Goal: Transaction & Acquisition: Purchase product/service

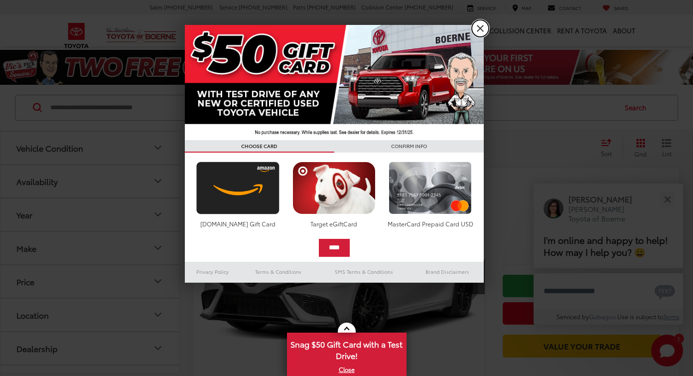
click at [482, 28] on link "X" at bounding box center [480, 28] width 17 height 17
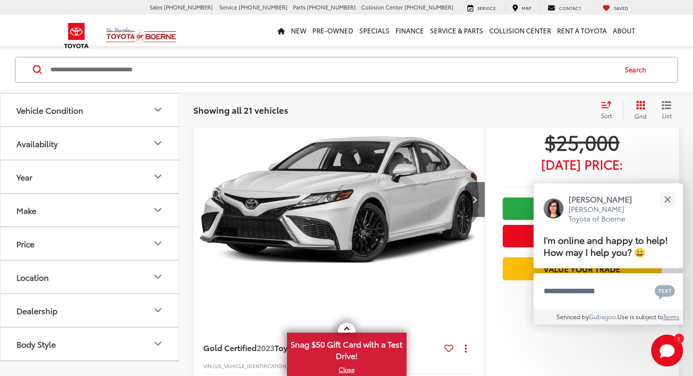
scroll to position [99, 0]
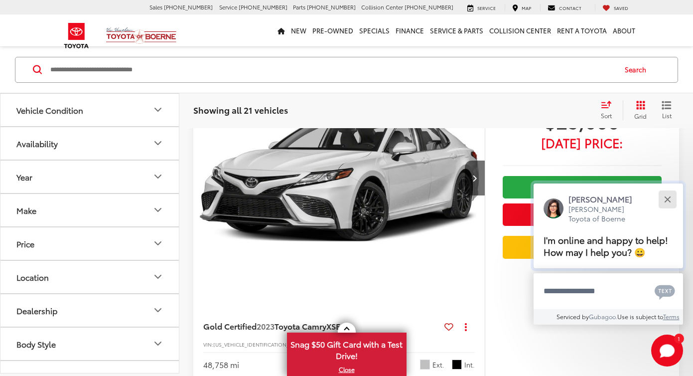
click at [671, 198] on button "Close" at bounding box center [667, 198] width 21 height 21
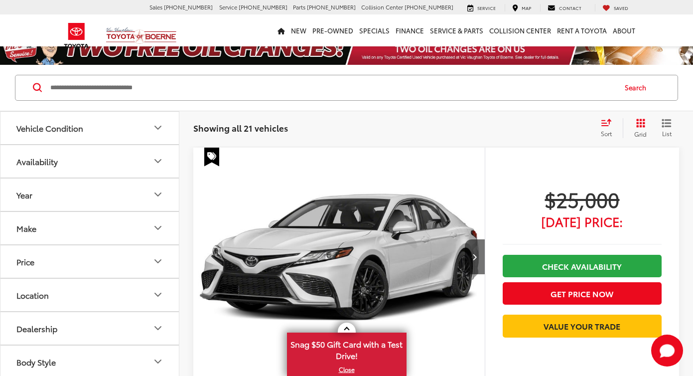
scroll to position [0, 0]
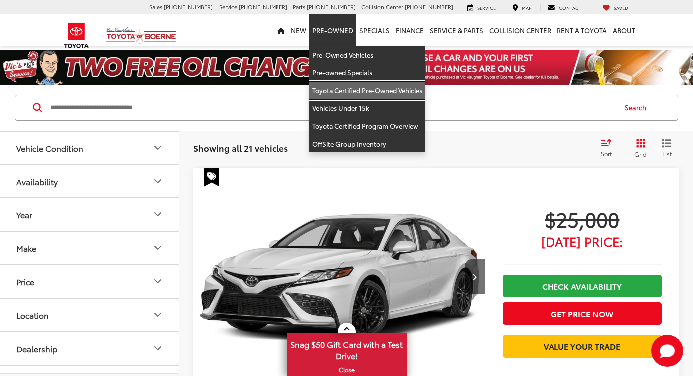
click at [345, 87] on link "Toyota Certified Pre-Owned Vehicles" at bounding box center [367, 91] width 116 height 18
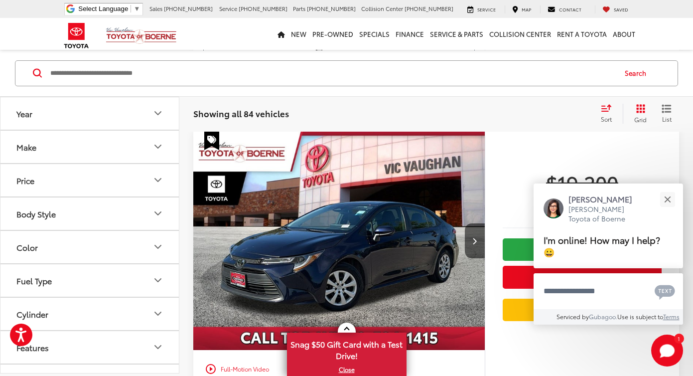
scroll to position [895, 0]
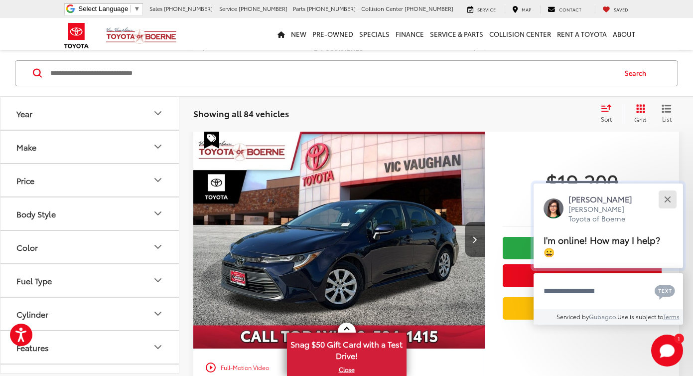
click at [662, 210] on button "Close" at bounding box center [667, 198] width 21 height 21
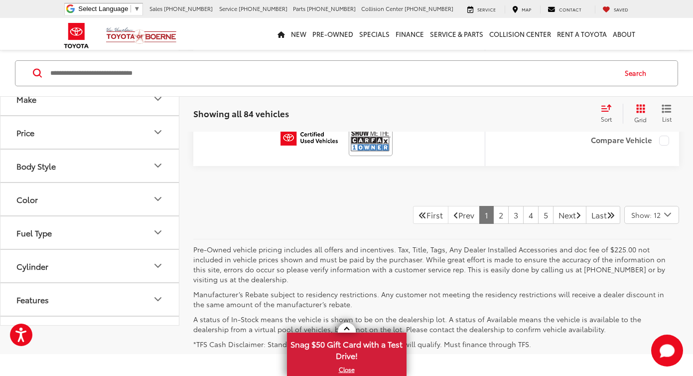
scroll to position [4979, 0]
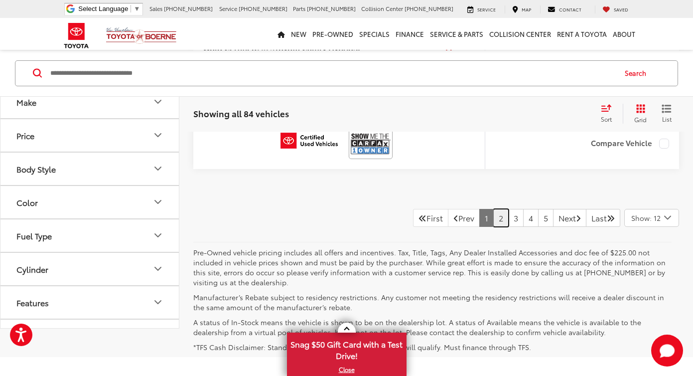
click at [493, 216] on link "2" at bounding box center [500, 218] width 15 height 18
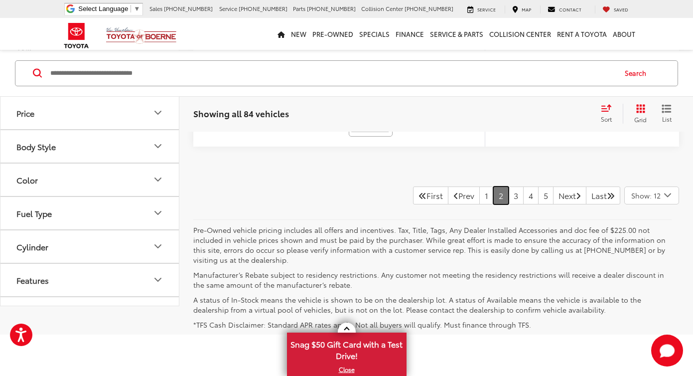
scroll to position [4968, 0]
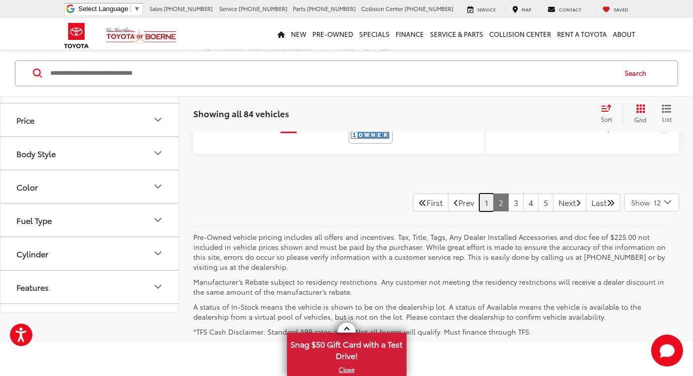
click at [479, 202] on link "1" at bounding box center [486, 202] width 14 height 18
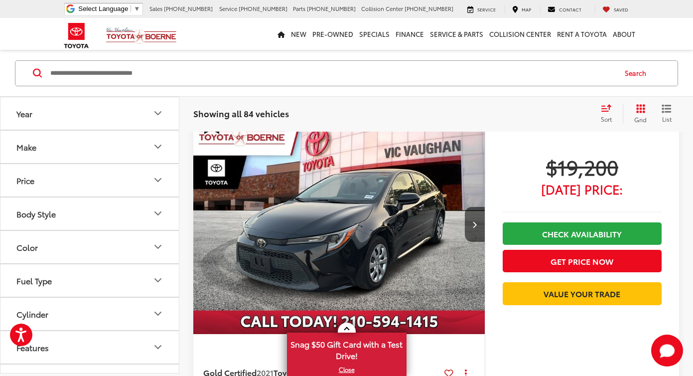
scroll to position [60, 0]
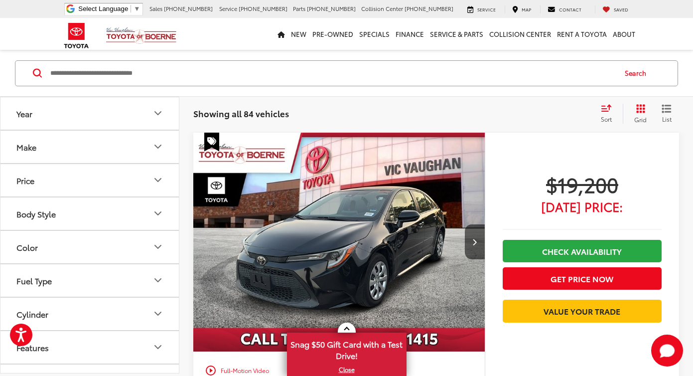
click at [105, 108] on button "Year" at bounding box center [89, 113] width 179 height 32
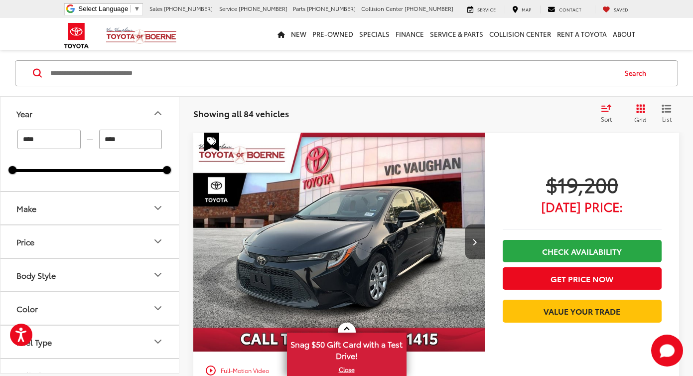
click at [105, 108] on button "Year" at bounding box center [89, 113] width 179 height 32
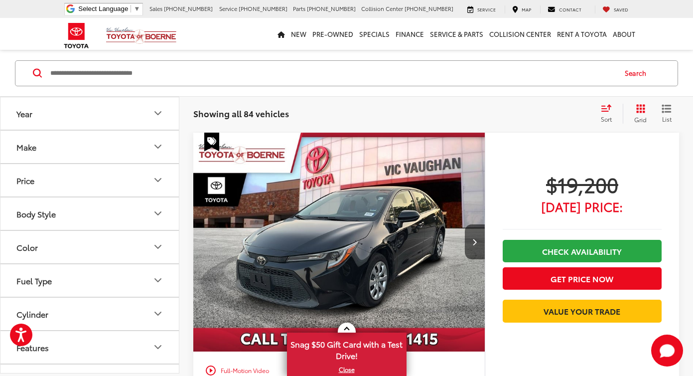
click at [88, 145] on button "Make" at bounding box center [89, 146] width 179 height 32
click at [87, 144] on button "Make" at bounding box center [89, 146] width 179 height 32
click at [83, 186] on button "Price" at bounding box center [89, 179] width 179 height 32
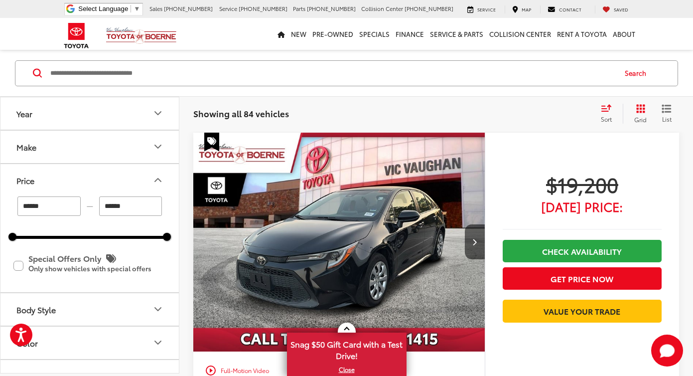
click at [95, 181] on button "Price" at bounding box center [89, 179] width 179 height 32
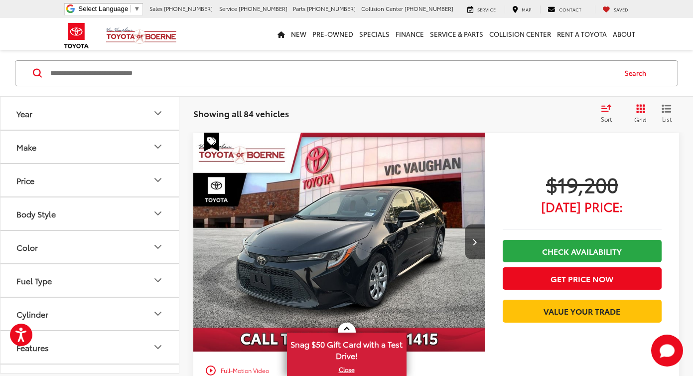
click at [96, 186] on button "Price" at bounding box center [89, 179] width 179 height 32
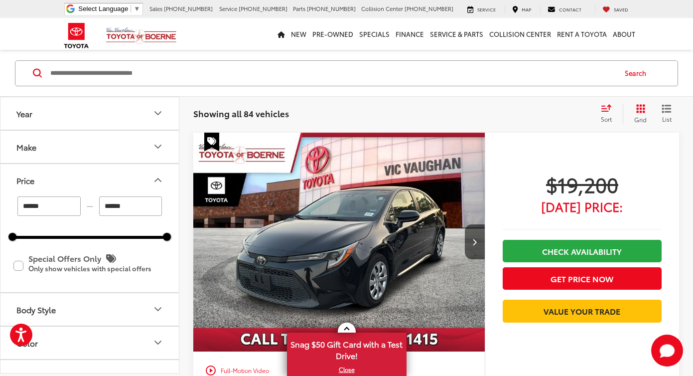
click at [96, 186] on button "Price" at bounding box center [89, 179] width 179 height 32
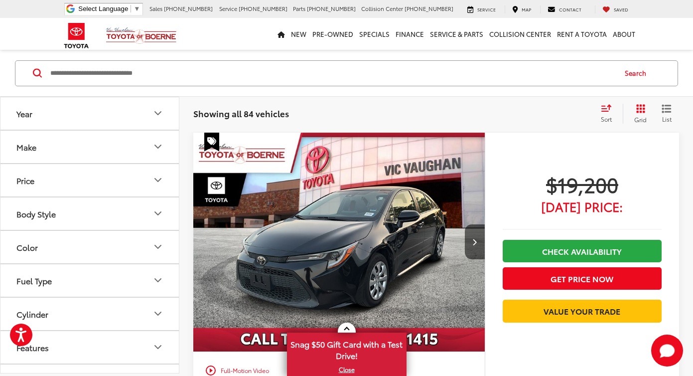
click at [96, 209] on button "Body Style" at bounding box center [89, 213] width 179 height 32
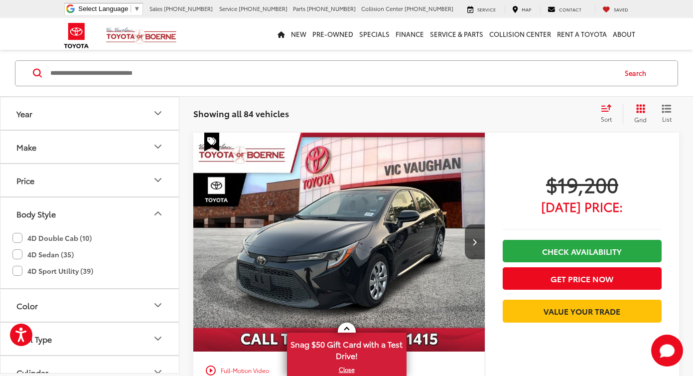
click at [96, 209] on button "Body Style" at bounding box center [89, 213] width 179 height 32
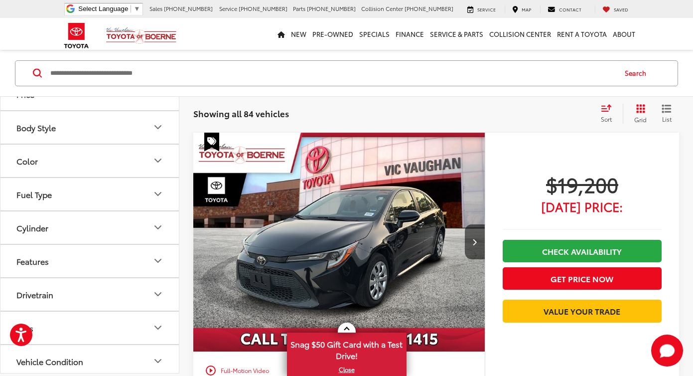
scroll to position [88, 0]
click at [96, 162] on button "Color" at bounding box center [89, 158] width 179 height 32
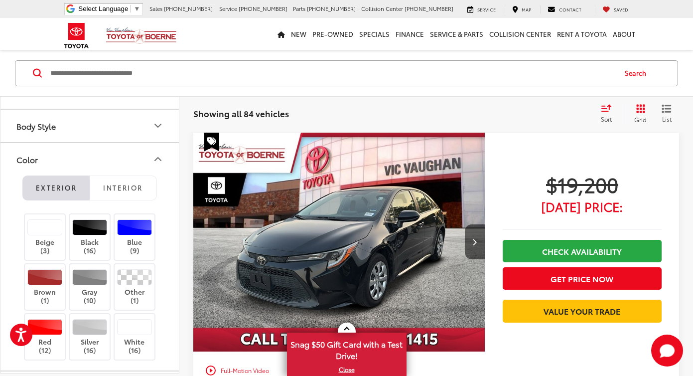
click at [96, 162] on button "Color" at bounding box center [89, 158] width 179 height 32
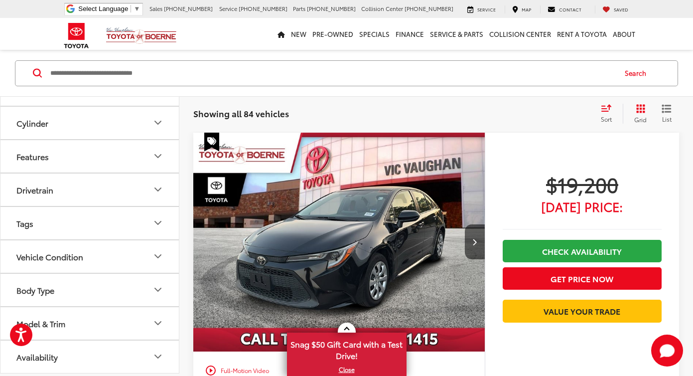
scroll to position [97, 0]
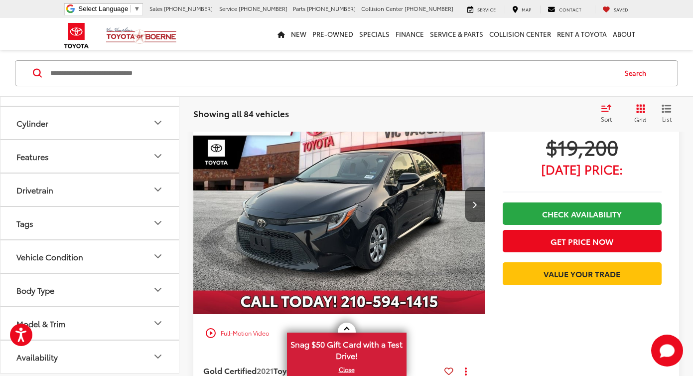
click at [91, 321] on button "Model & Trim" at bounding box center [89, 322] width 179 height 32
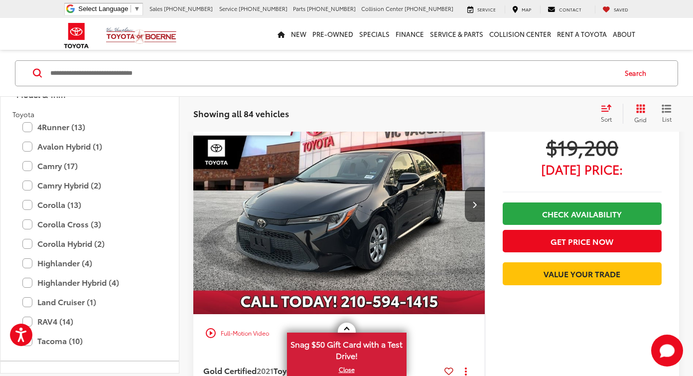
scroll to position [441, 0]
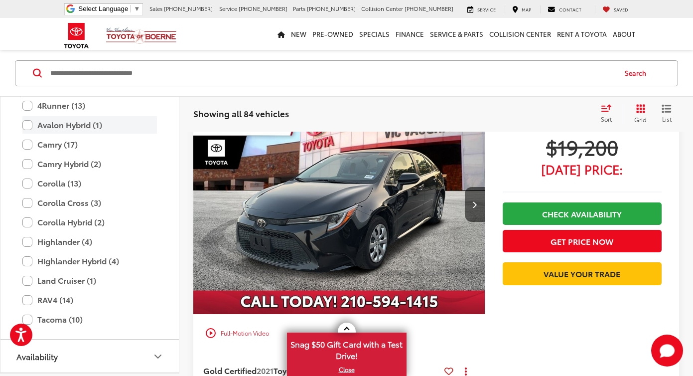
click at [35, 126] on label "Avalon Hybrid (1)" at bounding box center [89, 124] width 135 height 17
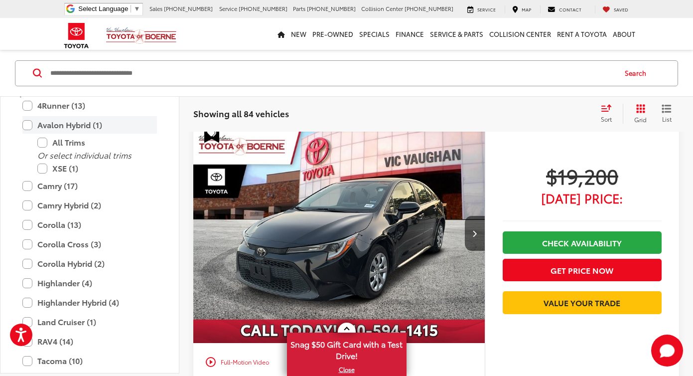
scroll to position [60, 0]
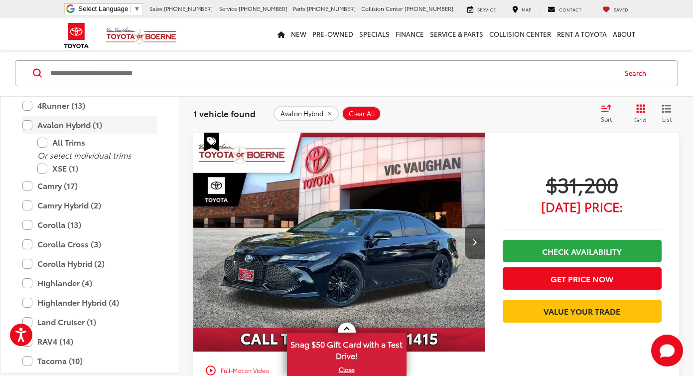
click at [30, 126] on label "Avalon Hybrid (1)" at bounding box center [89, 124] width 135 height 17
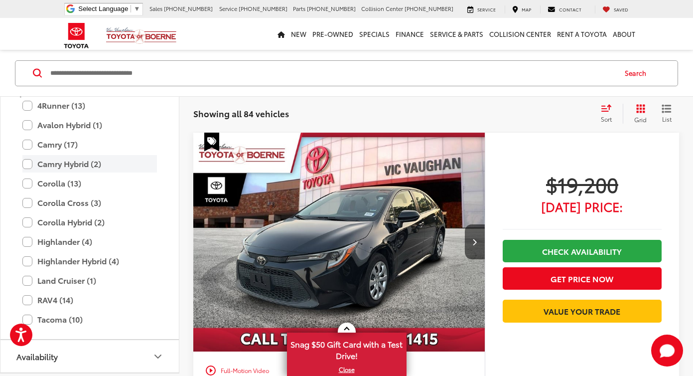
click at [29, 168] on label "Camry Hybrid (2)" at bounding box center [89, 163] width 135 height 17
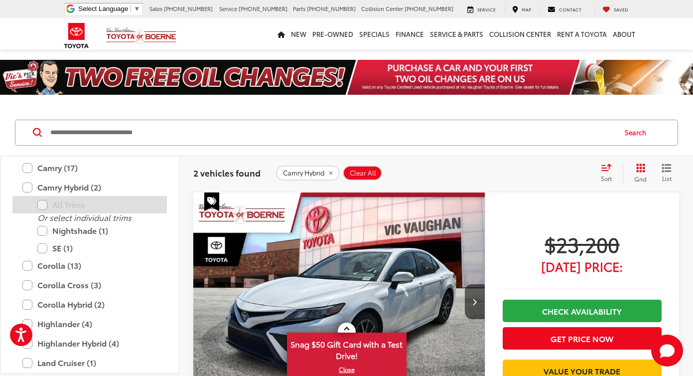
scroll to position [454, 0]
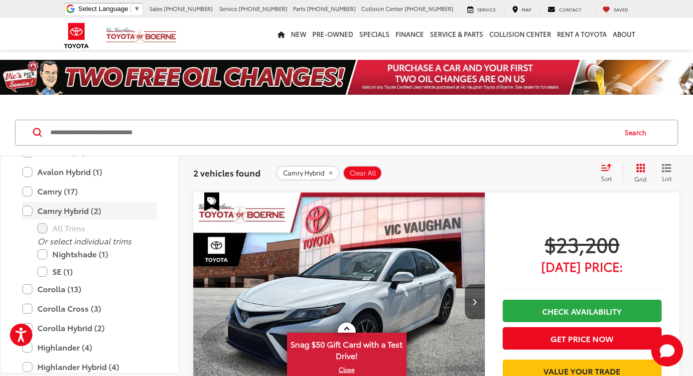
click at [30, 208] on label "Camry Hybrid (2)" at bounding box center [89, 210] width 135 height 17
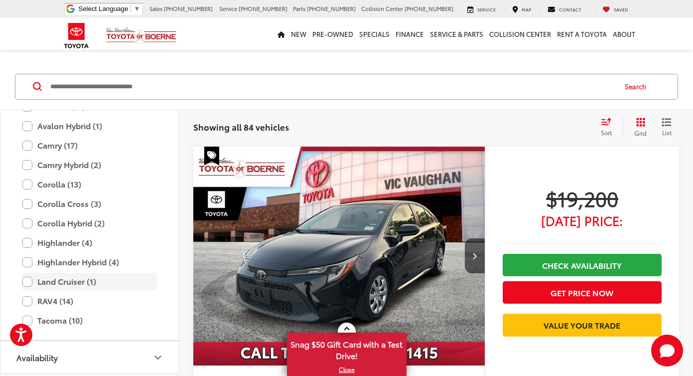
click at [30, 280] on label "Land Cruiser (1)" at bounding box center [89, 281] width 135 height 17
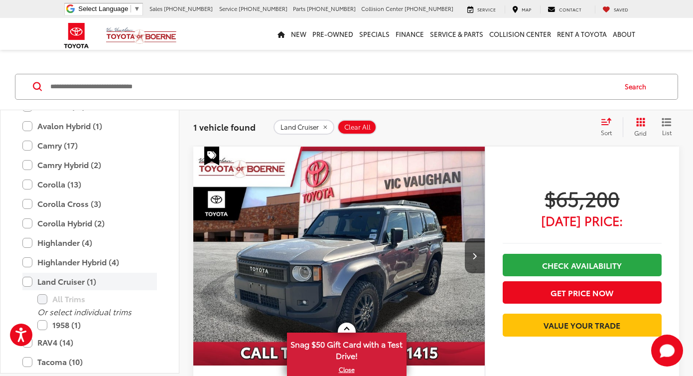
click at [30, 280] on label "Land Cruiser (1)" at bounding box center [89, 281] width 135 height 17
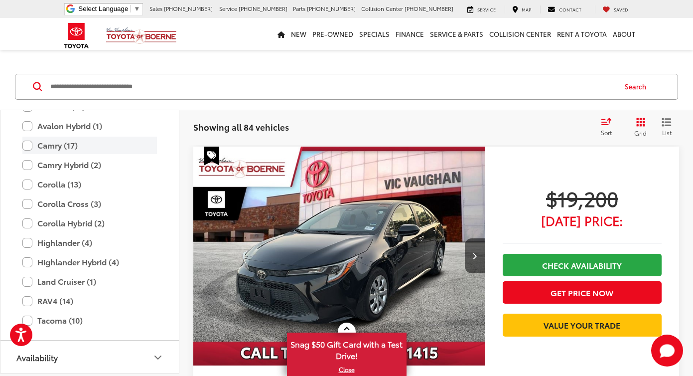
click at [26, 144] on label "Camry (17)" at bounding box center [89, 145] width 135 height 17
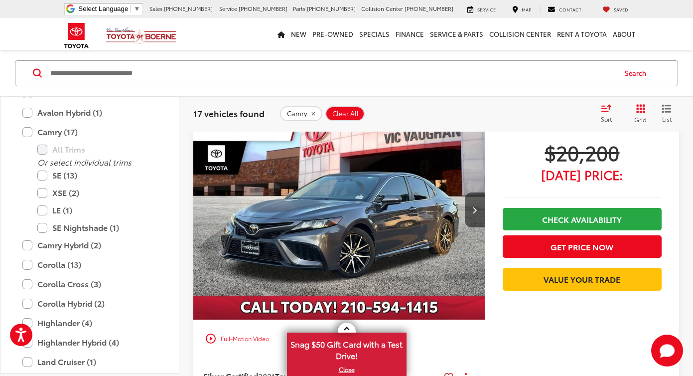
scroll to position [93, 0]
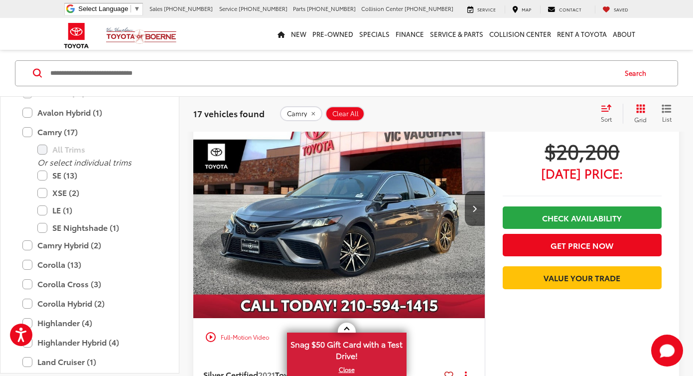
click at [368, 214] on img "2021 Toyota Camry SE 0" at bounding box center [339, 209] width 293 height 220
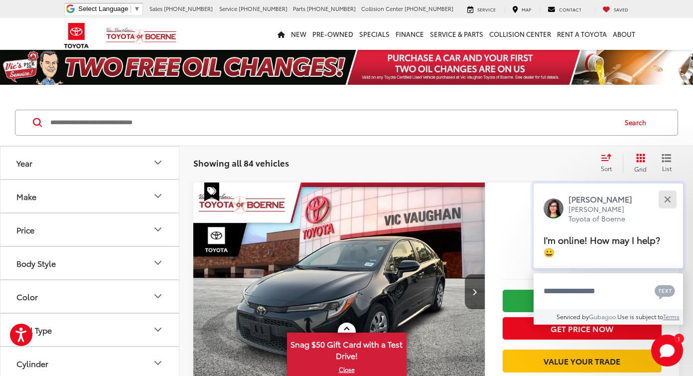
click at [670, 210] on button "Close" at bounding box center [667, 198] width 21 height 21
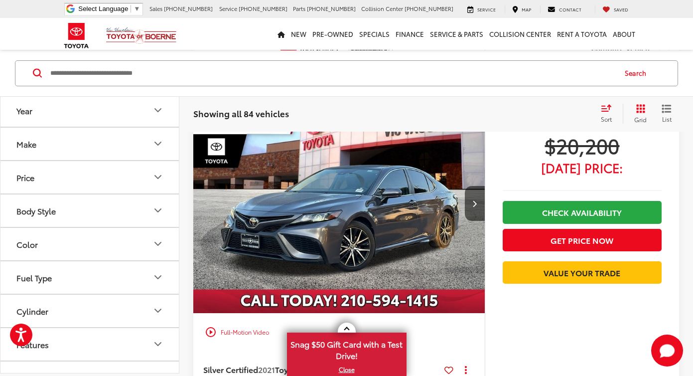
scroll to position [1320, 0]
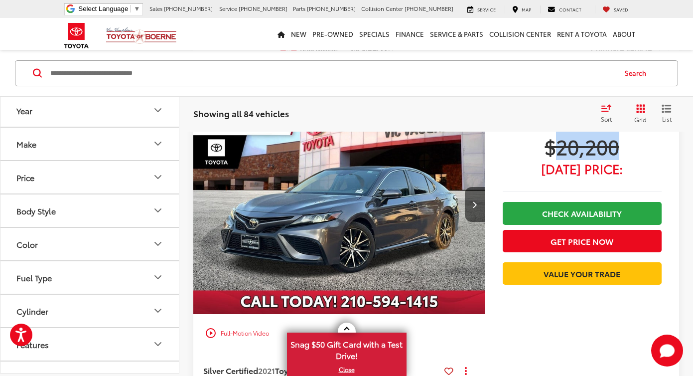
drag, startPoint x: 560, startPoint y: 168, endPoint x: 632, endPoint y: 171, distance: 71.8
click at [632, 158] on span "$20,200" at bounding box center [582, 146] width 159 height 25
click at [587, 154] on span "$20,200" at bounding box center [582, 146] width 159 height 25
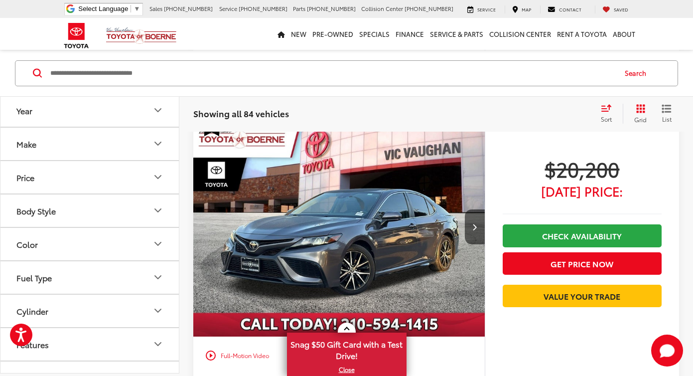
scroll to position [1298, 0]
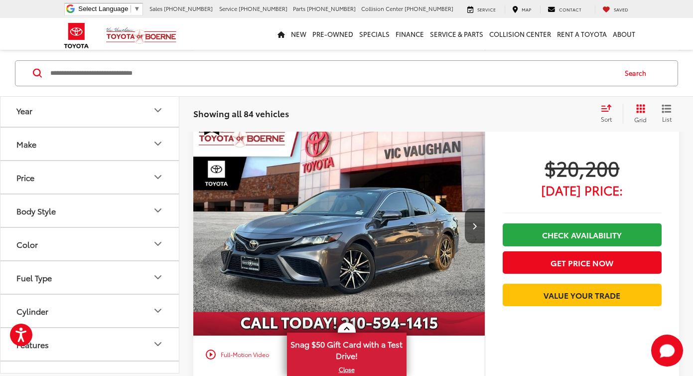
drag, startPoint x: 540, startPoint y: 182, endPoint x: 626, endPoint y: 171, distance: 86.9
click at [626, 171] on span "$20,200" at bounding box center [582, 167] width 159 height 25
drag, startPoint x: 603, startPoint y: 182, endPoint x: 557, endPoint y: 179, distance: 45.5
click at [557, 180] on span "$20,200" at bounding box center [582, 167] width 159 height 25
click at [557, 179] on span "$20,200" at bounding box center [582, 167] width 159 height 25
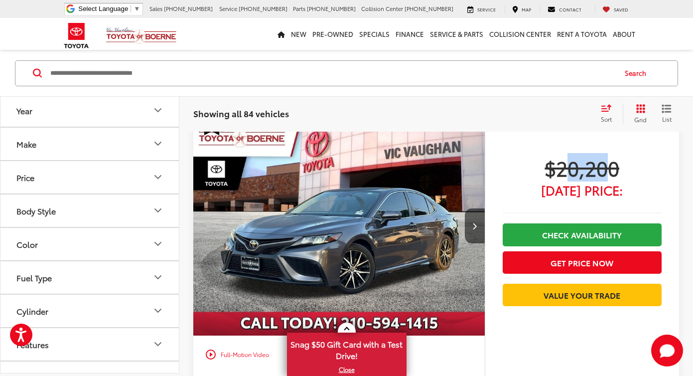
drag, startPoint x: 567, startPoint y: 184, endPoint x: 620, endPoint y: 173, distance: 53.9
click at [617, 178] on span "$20,200" at bounding box center [582, 167] width 159 height 25
click at [620, 173] on span "$20,200" at bounding box center [582, 167] width 159 height 25
drag, startPoint x: 616, startPoint y: 178, endPoint x: 539, endPoint y: 178, distance: 77.2
click at [539, 180] on span "$20,200" at bounding box center [582, 167] width 159 height 25
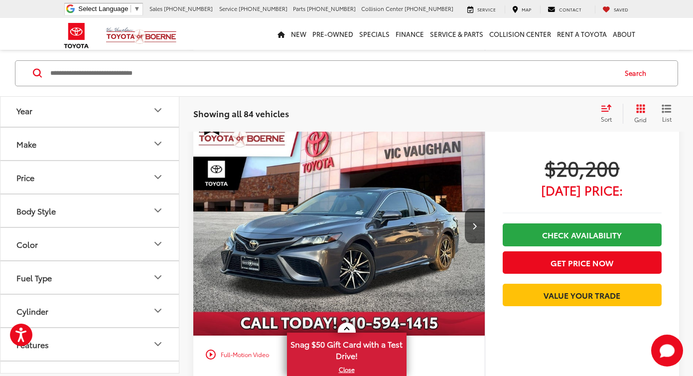
click at [566, 195] on span "[DATE] Price:" at bounding box center [582, 190] width 159 height 10
drag, startPoint x: 548, startPoint y: 176, endPoint x: 617, endPoint y: 175, distance: 68.8
click at [616, 175] on span "$20,200" at bounding box center [582, 167] width 159 height 25
click at [563, 180] on span "$20,200" at bounding box center [582, 167] width 159 height 25
drag, startPoint x: 555, startPoint y: 183, endPoint x: 623, endPoint y: 184, distance: 67.8
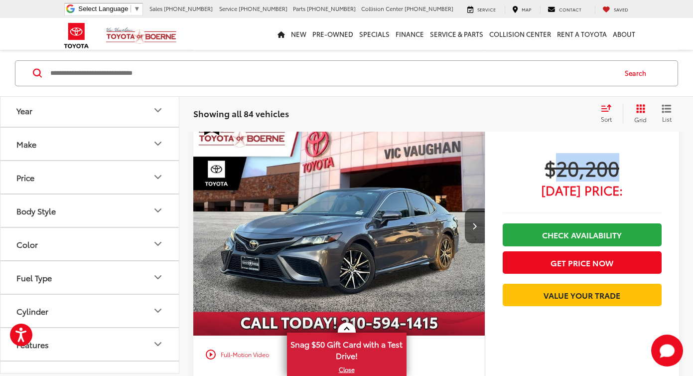
click at [623, 180] on span "$20,200" at bounding box center [582, 167] width 159 height 25
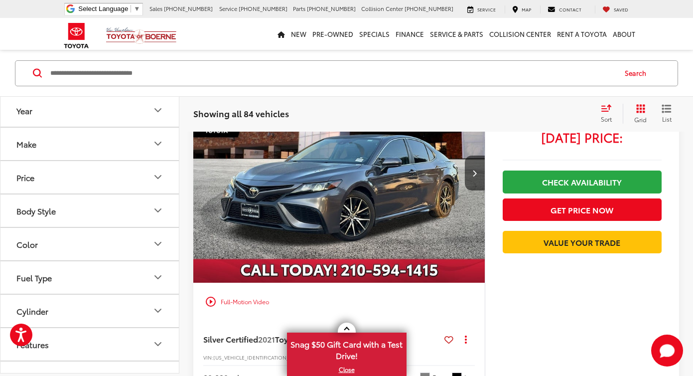
scroll to position [1350, 0]
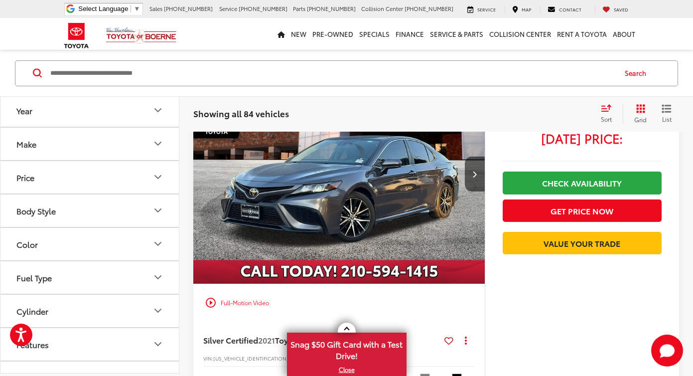
click at [334, 167] on img "2021 Toyota Camry SE 0" at bounding box center [339, 174] width 293 height 220
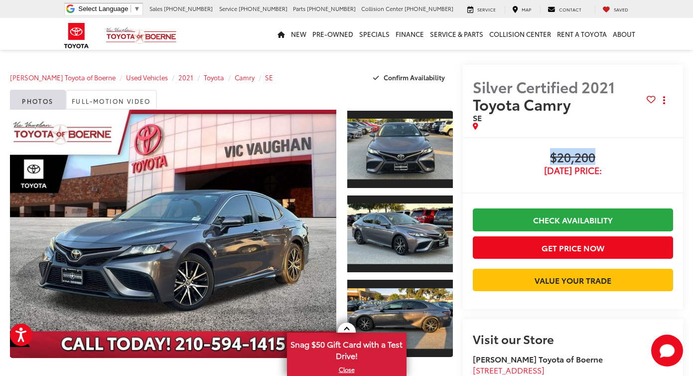
drag, startPoint x: 540, startPoint y: 163, endPoint x: 545, endPoint y: 154, distance: 10.3
click at [545, 154] on span "$20,200" at bounding box center [573, 157] width 200 height 15
click at [495, 150] on span "$20,200" at bounding box center [573, 157] width 200 height 15
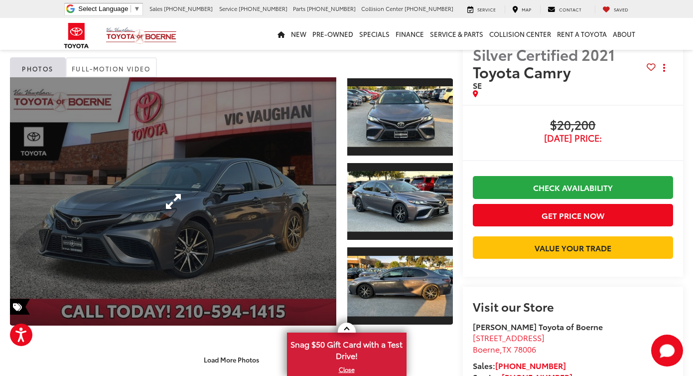
scroll to position [41, 0]
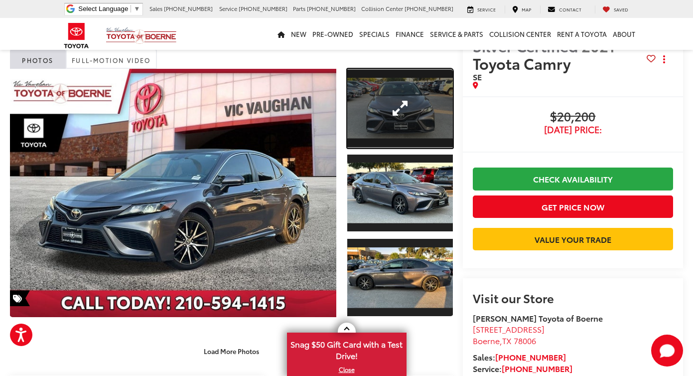
click at [395, 92] on link "Expand Photo 1" at bounding box center [400, 108] width 106 height 79
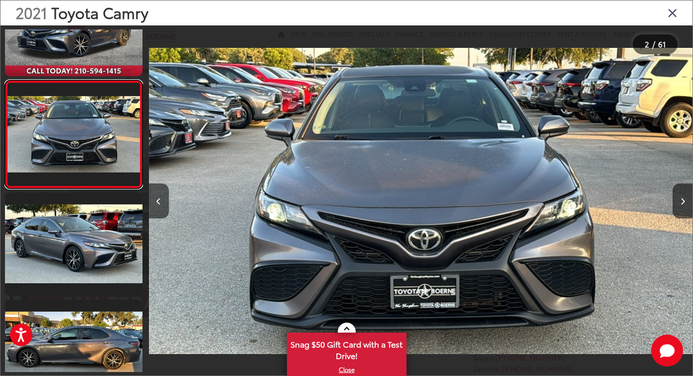
scroll to position [59, 0]
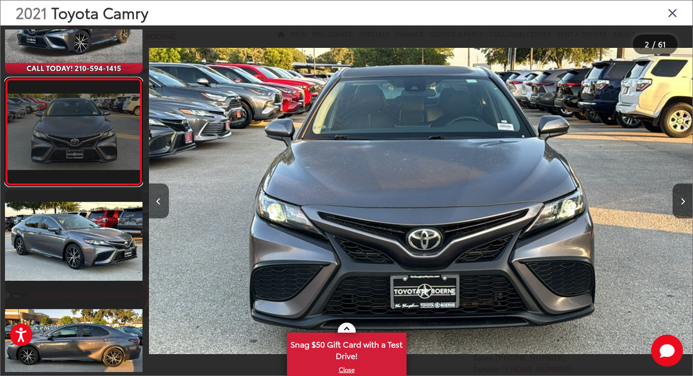
click at [105, 154] on link at bounding box center [74, 132] width 138 height 108
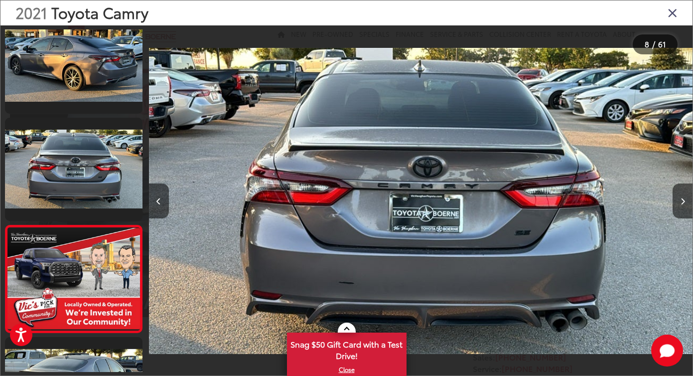
scroll to position [0, 0]
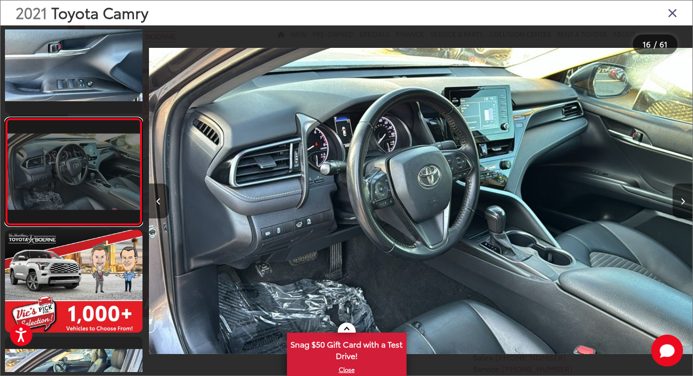
click at [93, 169] on link at bounding box center [74, 172] width 138 height 108
click at [92, 181] on link at bounding box center [74, 172] width 138 height 108
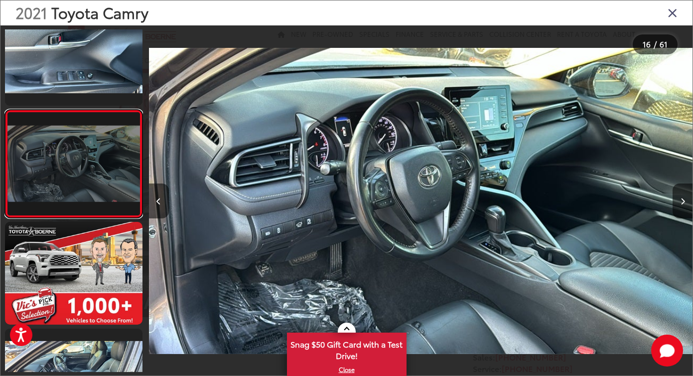
click at [83, 148] on link at bounding box center [74, 164] width 138 height 108
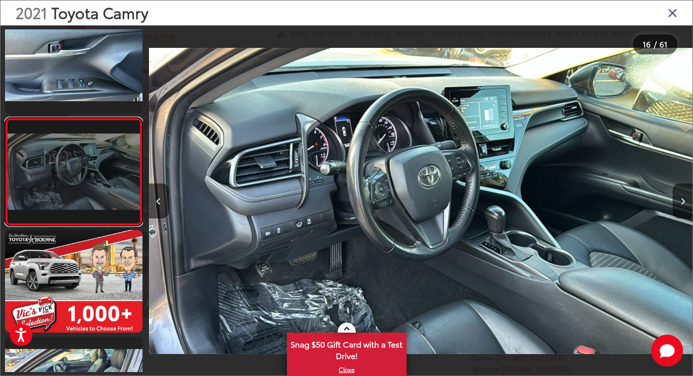
click at [83, 148] on link at bounding box center [74, 172] width 138 height 108
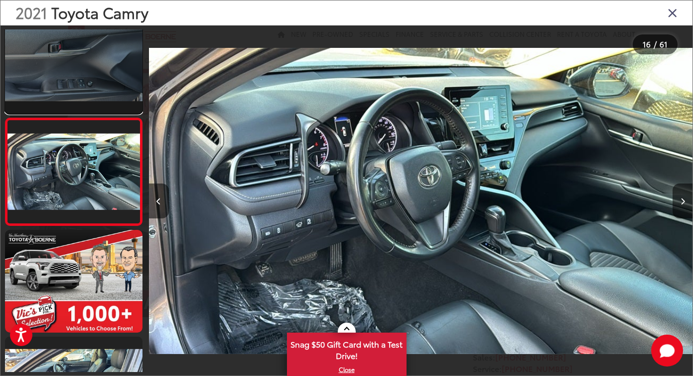
click at [80, 84] on link at bounding box center [74, 61] width 138 height 103
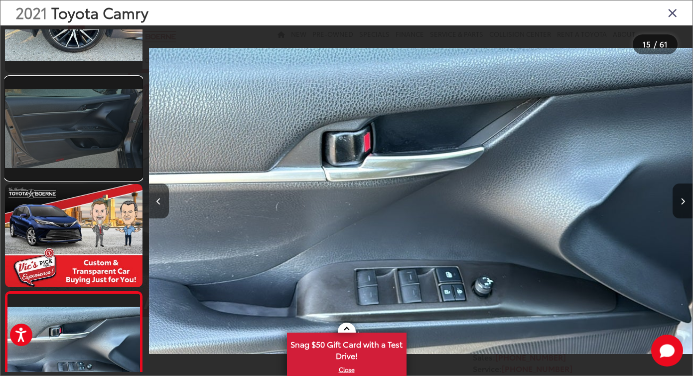
click at [85, 107] on link at bounding box center [74, 128] width 138 height 103
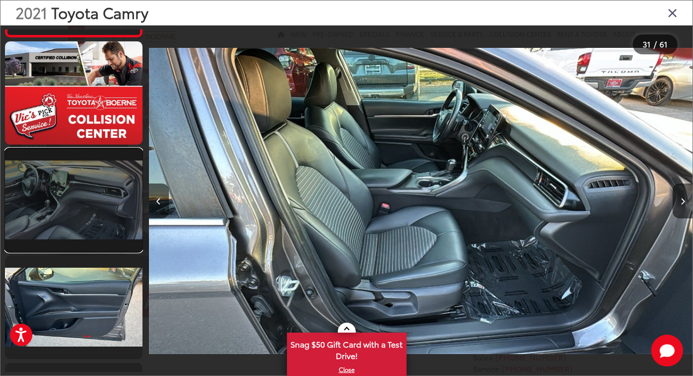
click at [96, 226] on link at bounding box center [74, 199] width 138 height 103
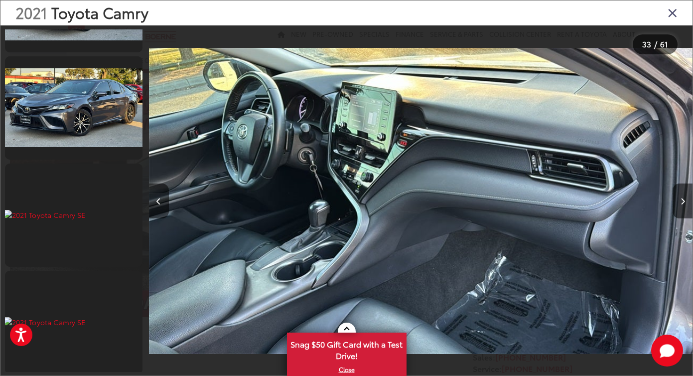
click at [665, 15] on div "2021 Toyota Camry" at bounding box center [346, 12] width 692 height 25
click at [671, 13] on icon "Close gallery" at bounding box center [673, 12] width 10 height 13
